Goal: Obtain resource: Download file/media

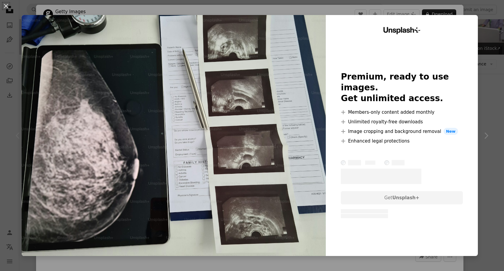
scroll to position [29, 0]
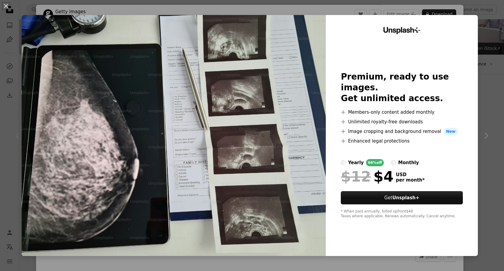
click at [483, 14] on div "An X shape Unsplash+ Premium, ready to use images. Get unlimited access. A plus…" at bounding box center [252, 135] width 504 height 271
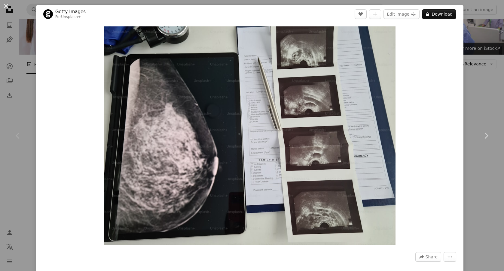
click at [476, 70] on div "An X shape Chevron left Chevron right Getty Images For Unsplash+ A heart A plus…" at bounding box center [252, 135] width 504 height 271
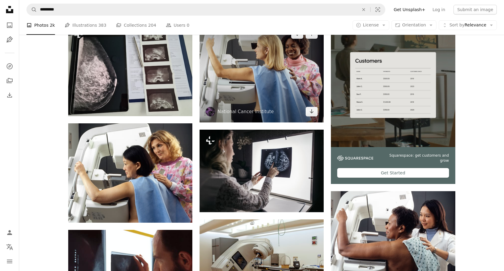
scroll to position [111, 0]
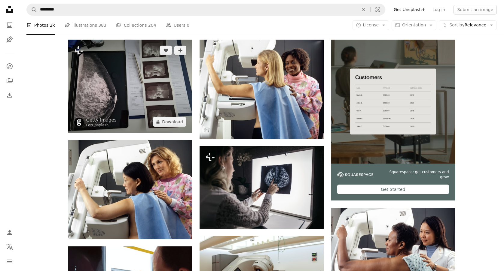
click at [153, 68] on img at bounding box center [130, 86] width 124 height 93
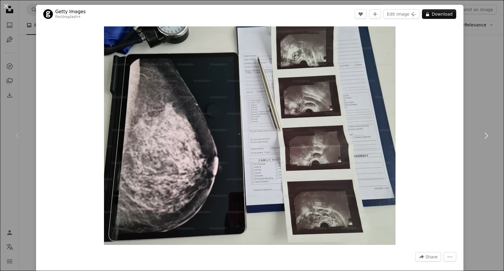
scroll to position [69, 0]
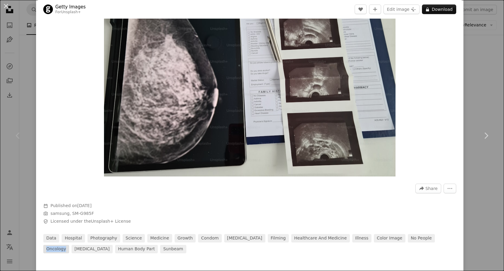
drag, startPoint x: 439, startPoint y: 240, endPoint x: 416, endPoint y: 238, distance: 23.5
click at [416, 238] on div "data hospital photography science medicine growth condom [MEDICAL_DATA] filming…" at bounding box center [249, 243] width 413 height 19
copy link "oncology"
click at [26, 42] on div "An X shape Chevron left Chevron right Getty Images For Unsplash+ A heart A plus…" at bounding box center [252, 135] width 504 height 271
